Goal: Check status: Check status

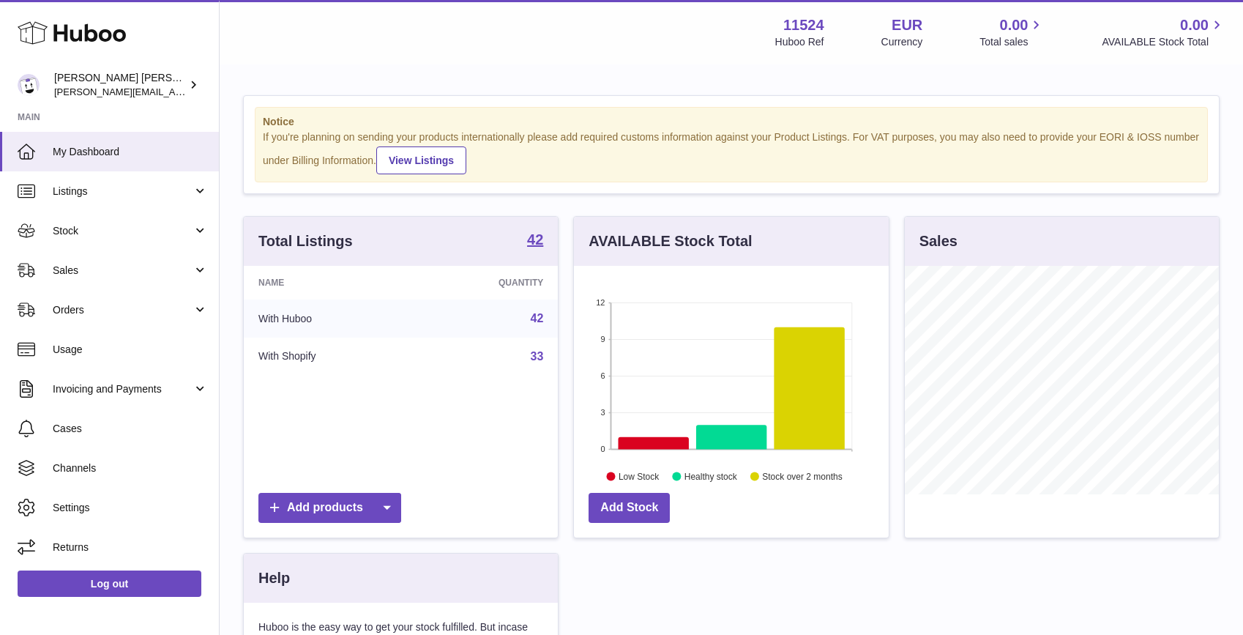
scroll to position [228, 315]
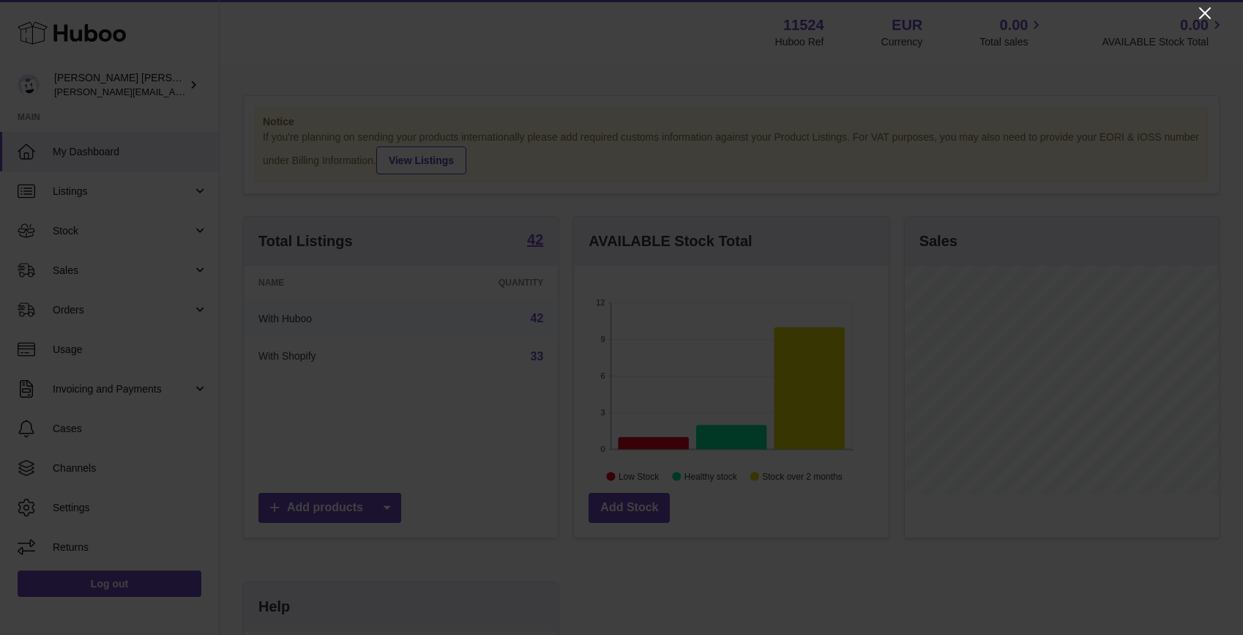
click at [1204, 9] on icon "Close" at bounding box center [1205, 13] width 18 height 18
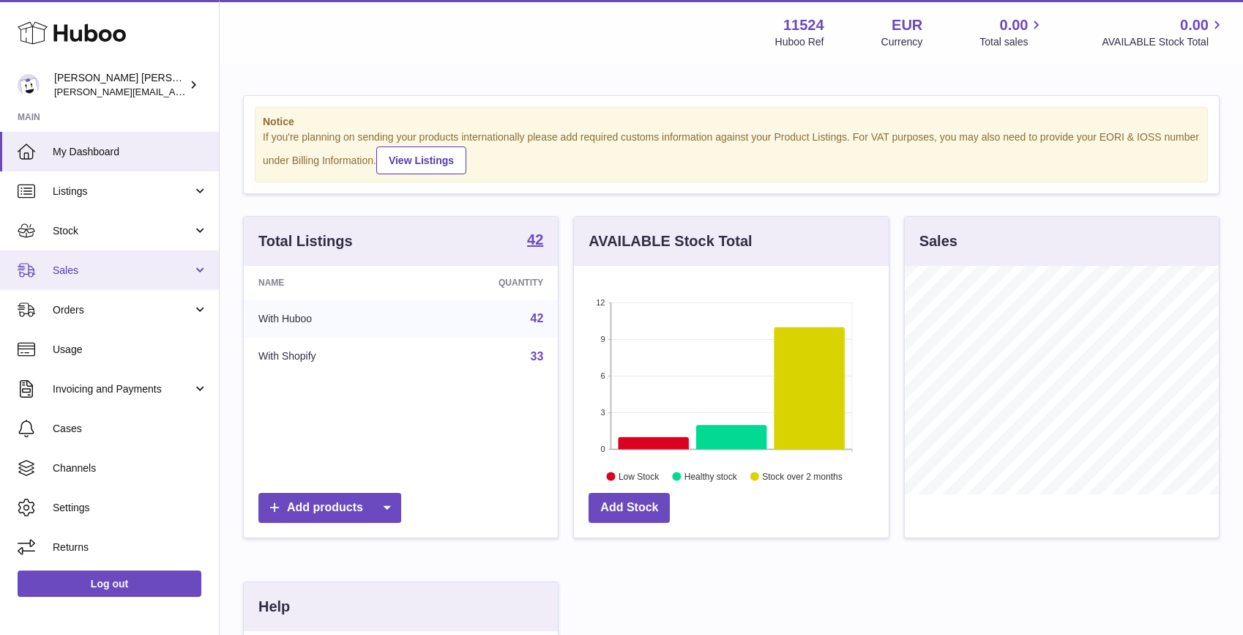
click at [100, 264] on span "Sales" at bounding box center [123, 271] width 140 height 14
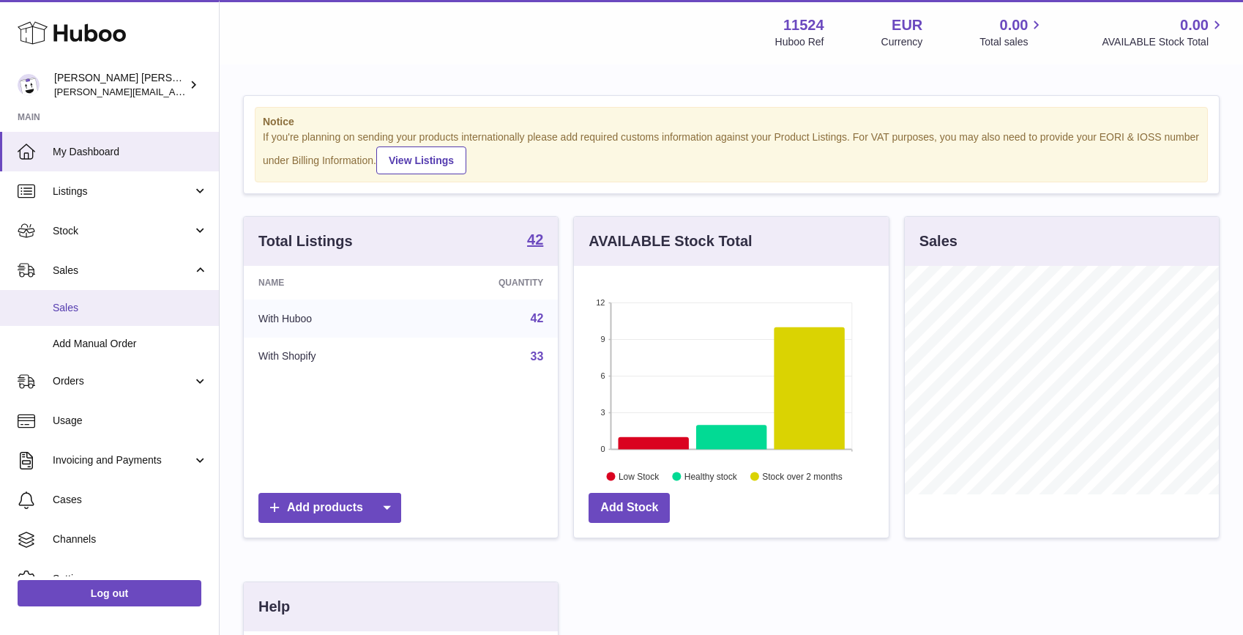
click at [81, 303] on span "Sales" at bounding box center [130, 308] width 155 height 14
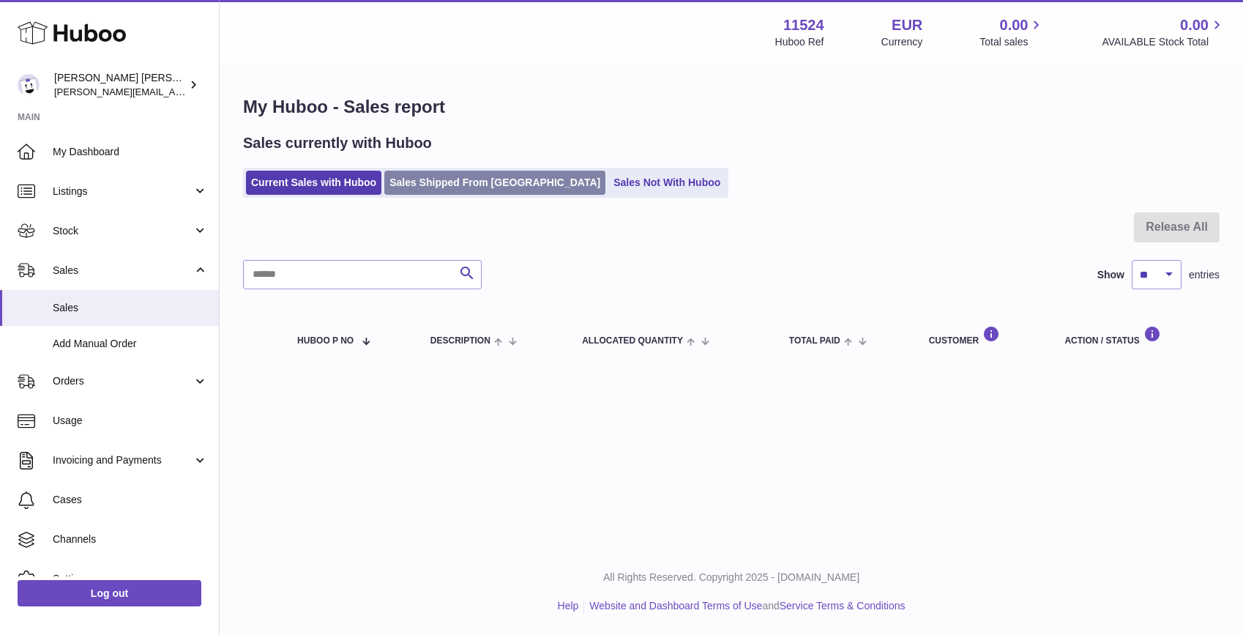
click at [442, 174] on link "Sales Shipped From [GEOGRAPHIC_DATA]" at bounding box center [494, 183] width 221 height 24
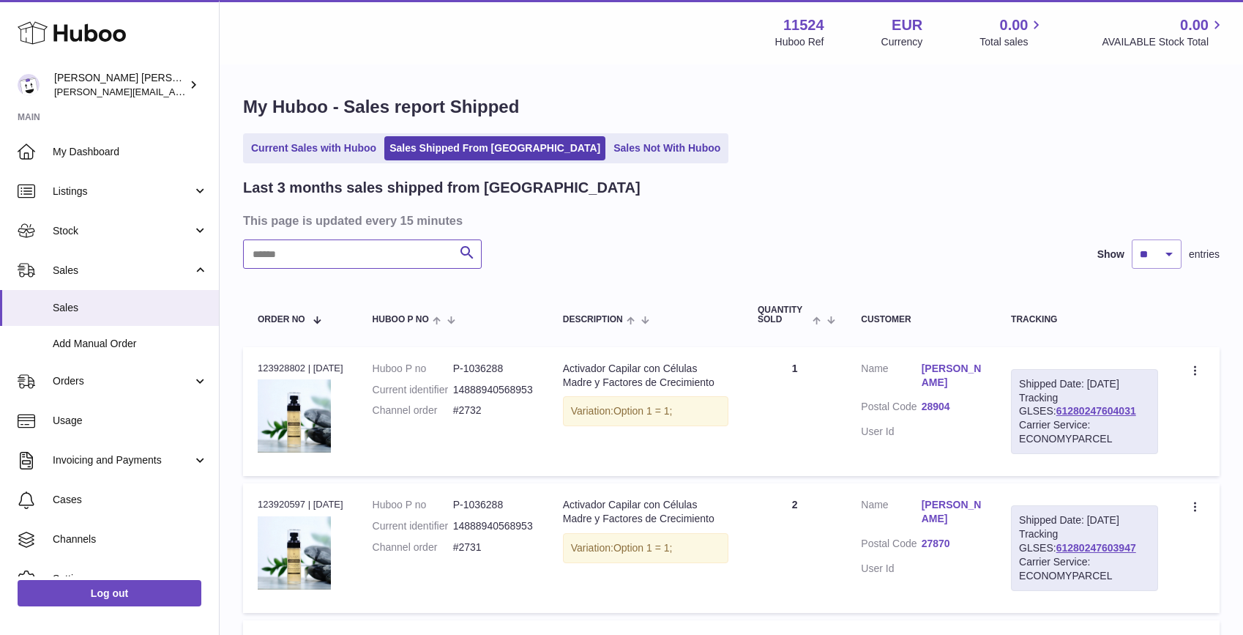
click at [328, 261] on input "text" at bounding box center [362, 253] width 239 height 29
type input "******"
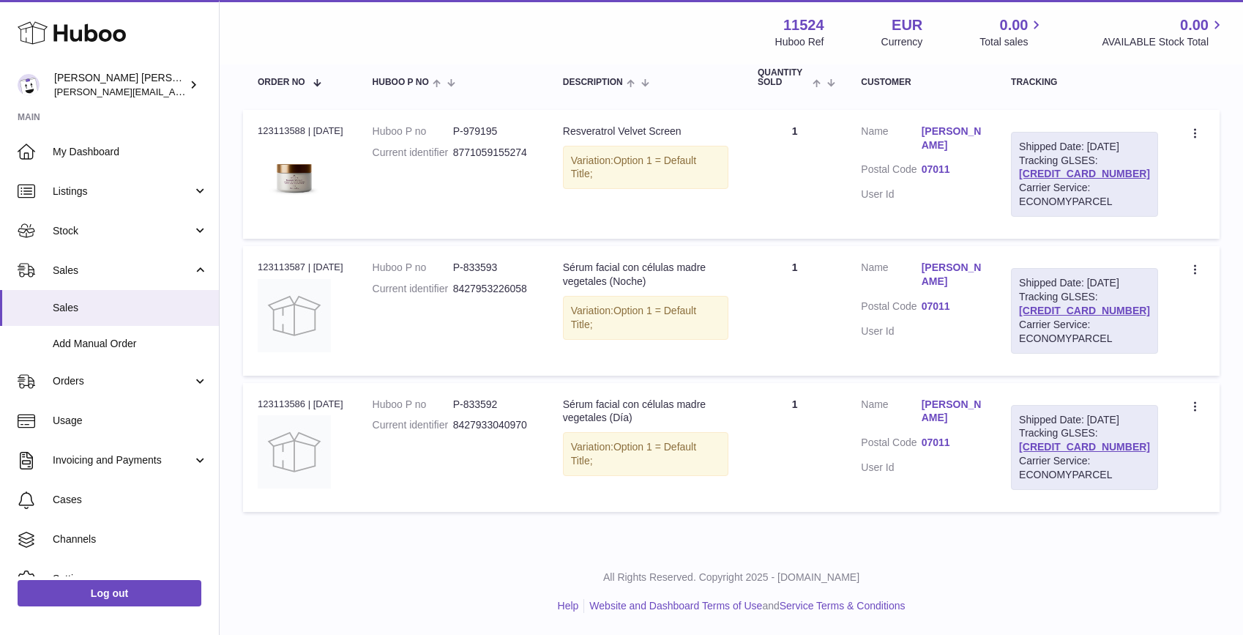
scroll to position [264, 0]
click at [1073, 305] on link "[CREDIT_CARD_NUMBER]" at bounding box center [1084, 311] width 131 height 12
click at [1077, 168] on link "[CREDIT_CARD_NUMBER]" at bounding box center [1084, 174] width 131 height 12
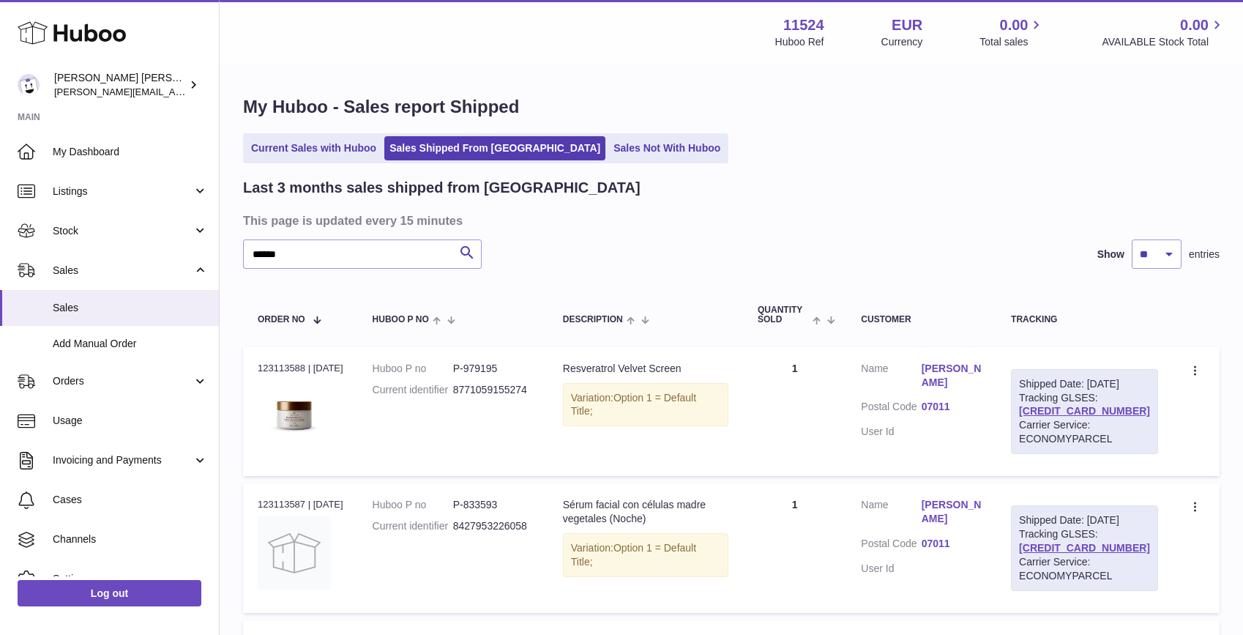
scroll to position [0, 0]
